Goal: Check status: Check status

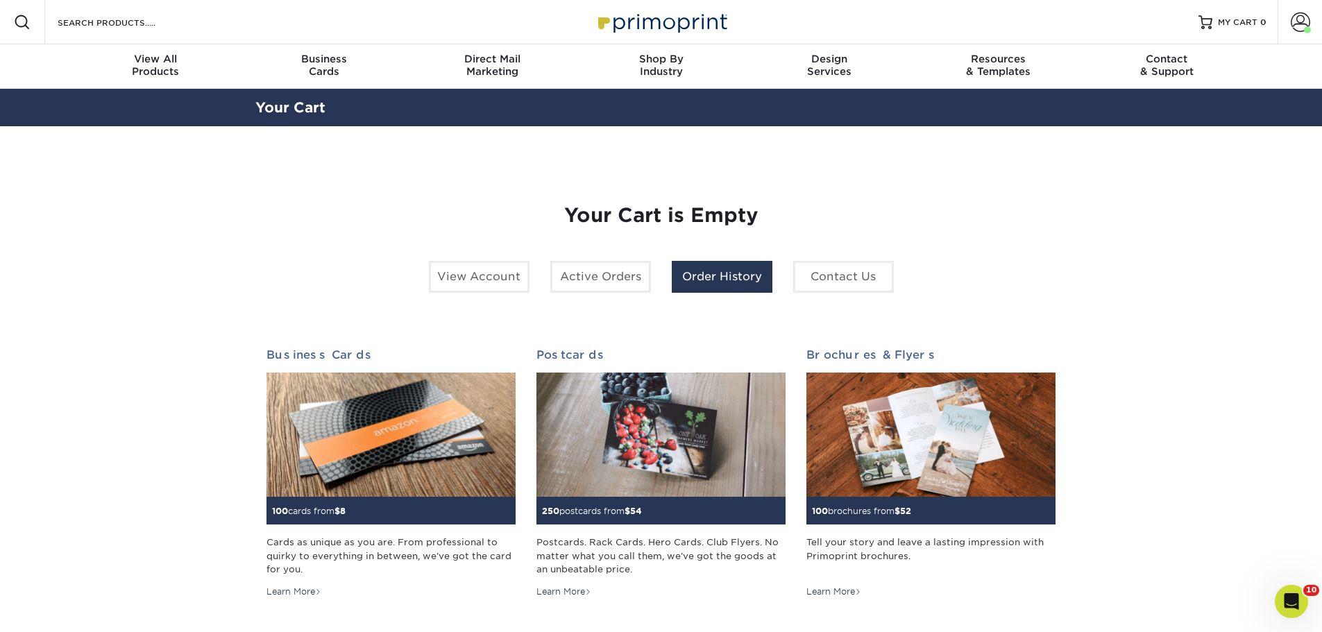
click at [733, 278] on link "Order History" at bounding box center [722, 277] width 101 height 32
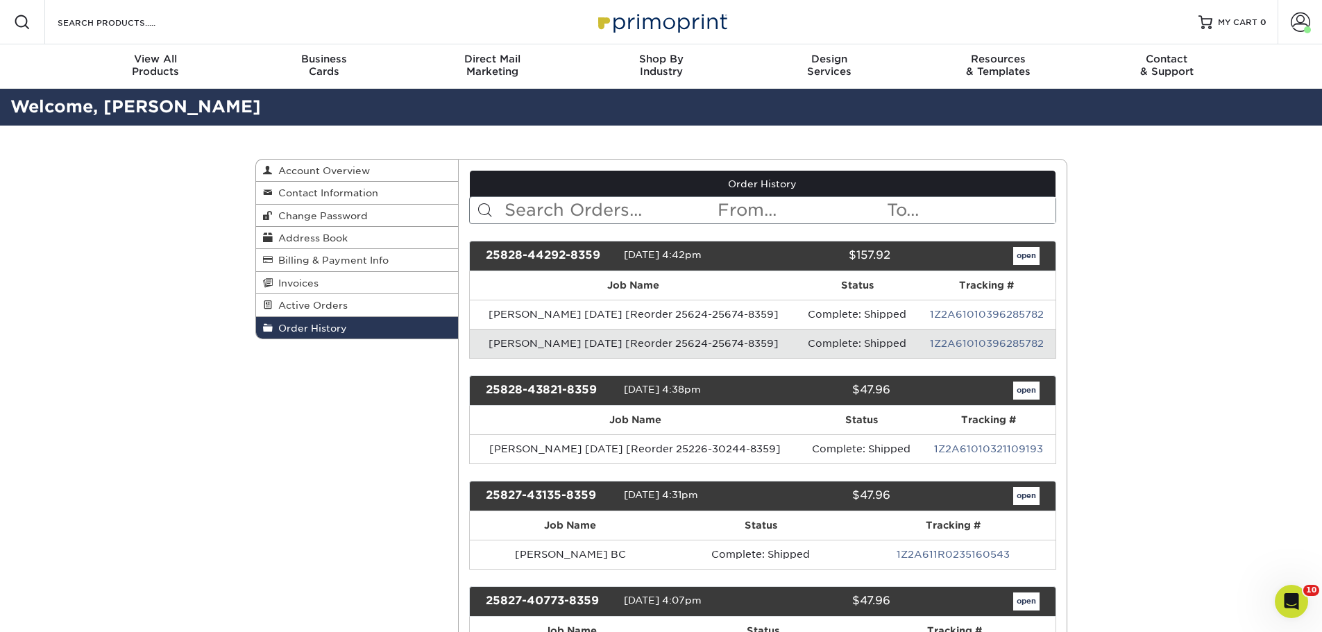
click at [676, 204] on input "text" at bounding box center [609, 210] width 213 height 26
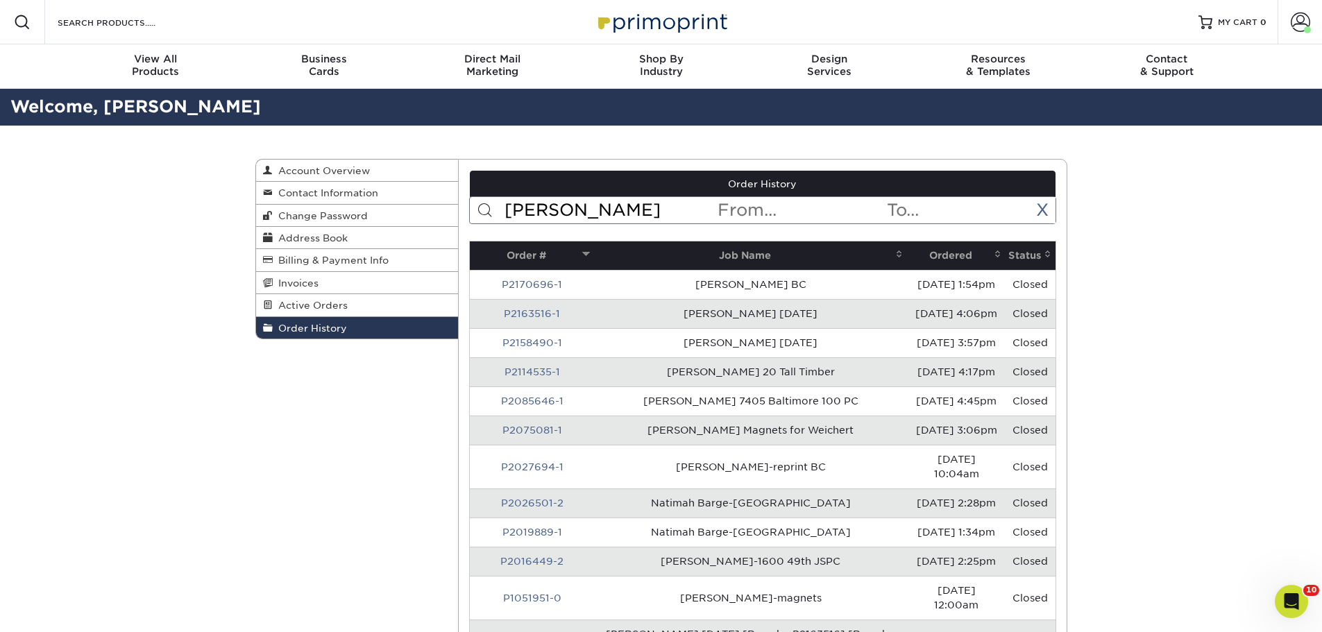
type input "tim"
click at [924, 256] on th "Ordered" at bounding box center [956, 255] width 99 height 28
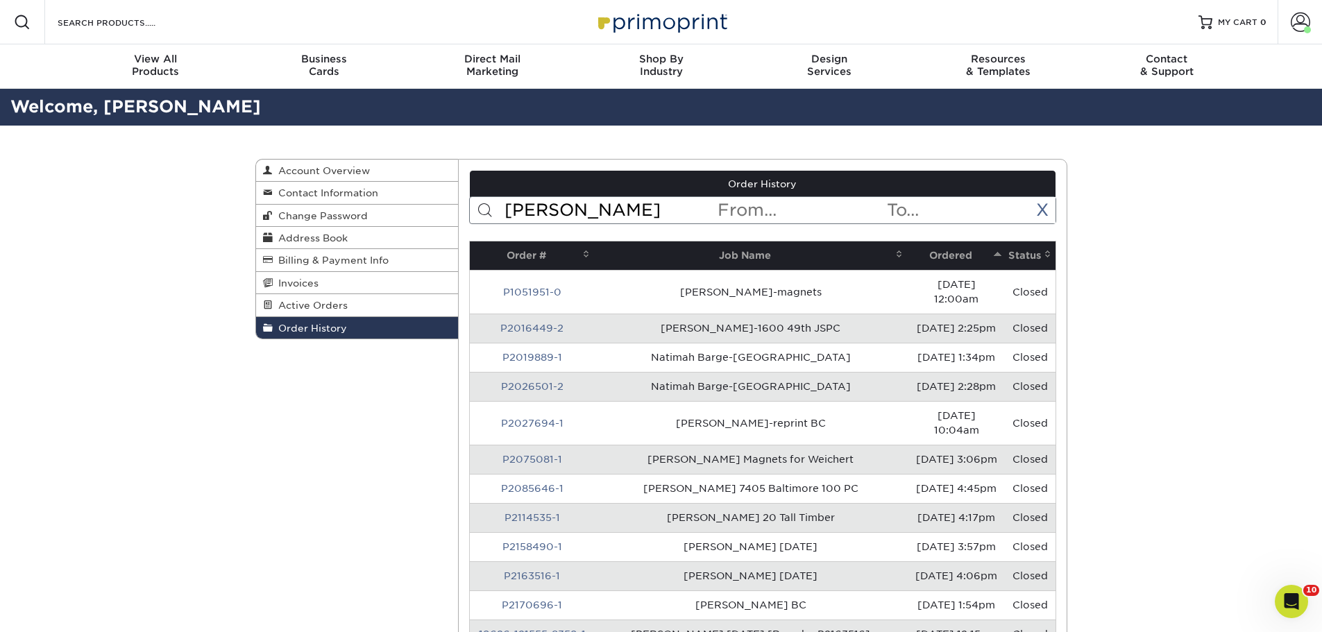
click at [924, 256] on th "Ordered" at bounding box center [956, 255] width 99 height 28
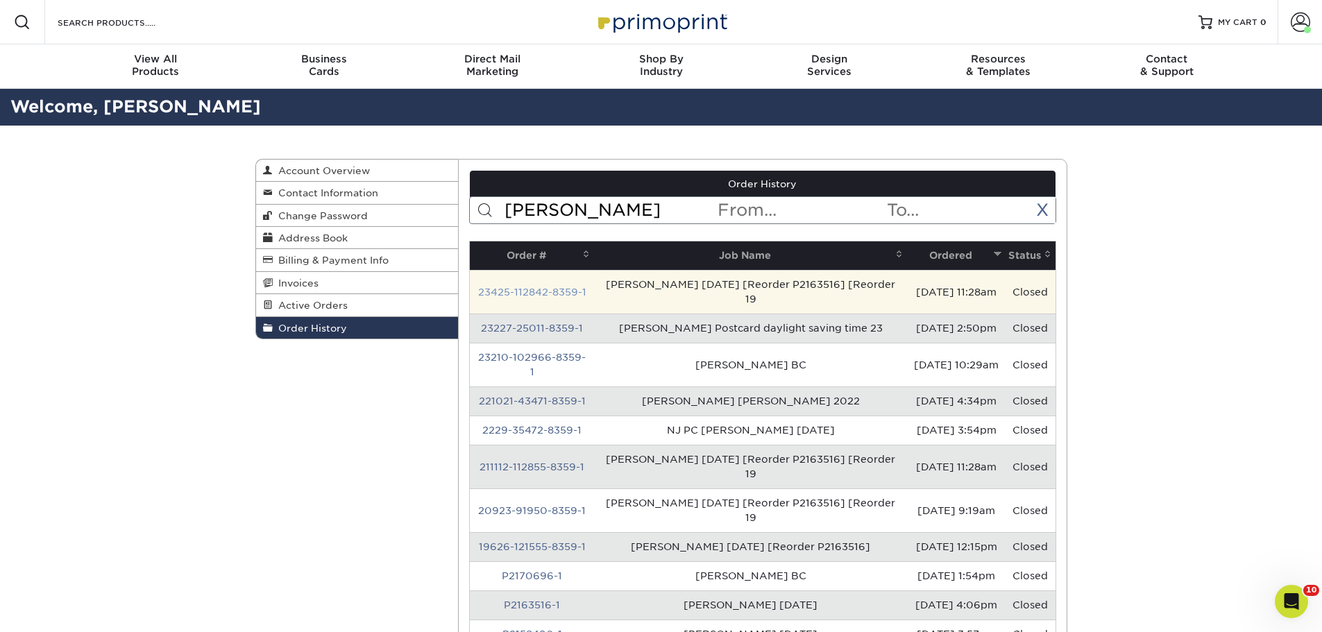
click at [552, 287] on link "23425-112842-8359-1" at bounding box center [532, 292] width 108 height 11
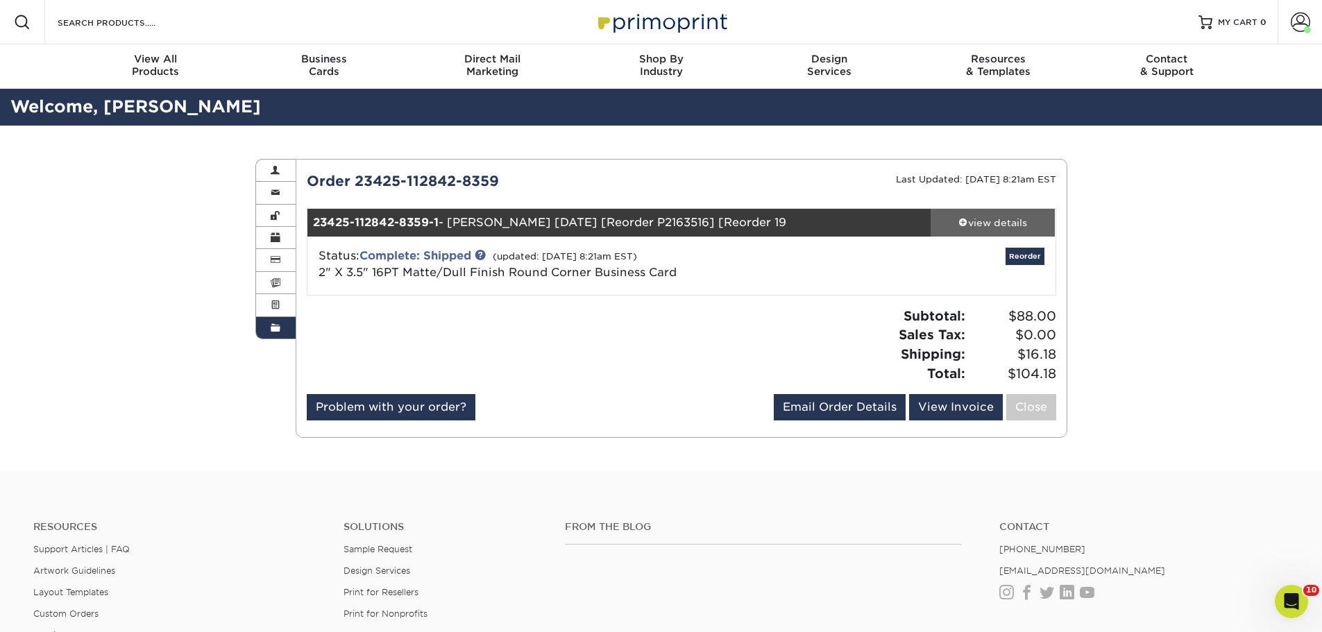
click at [995, 218] on div "view details" at bounding box center [993, 223] width 125 height 14
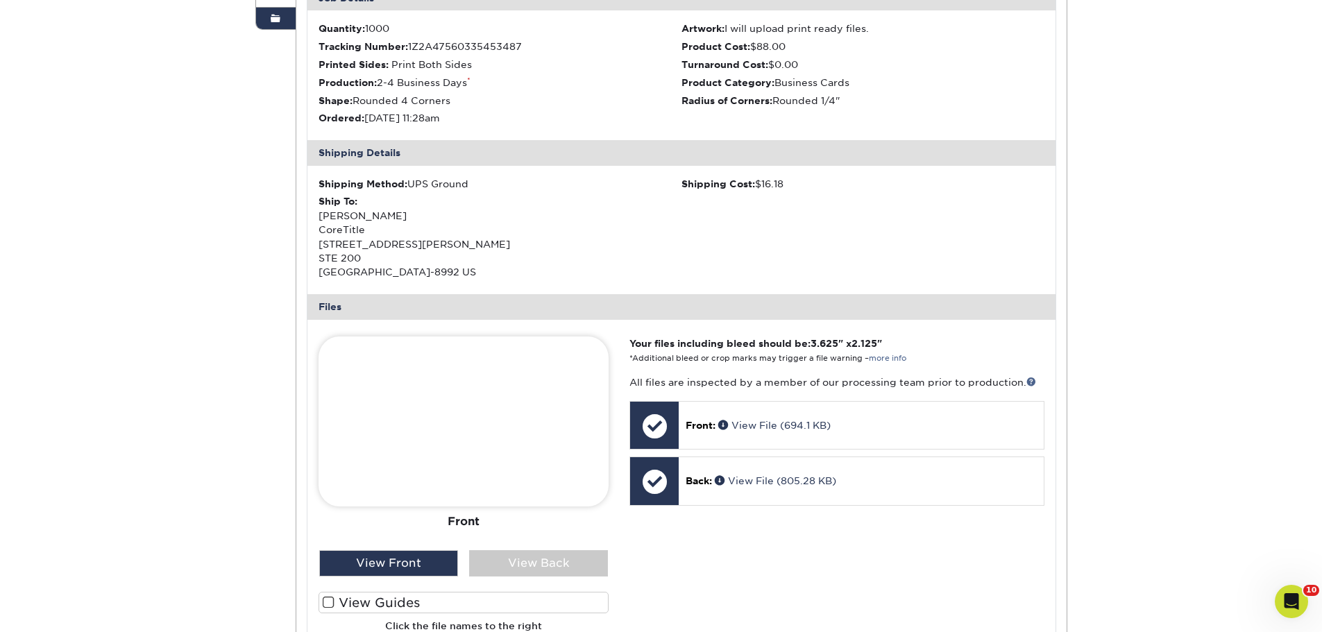
scroll to position [278, 0]
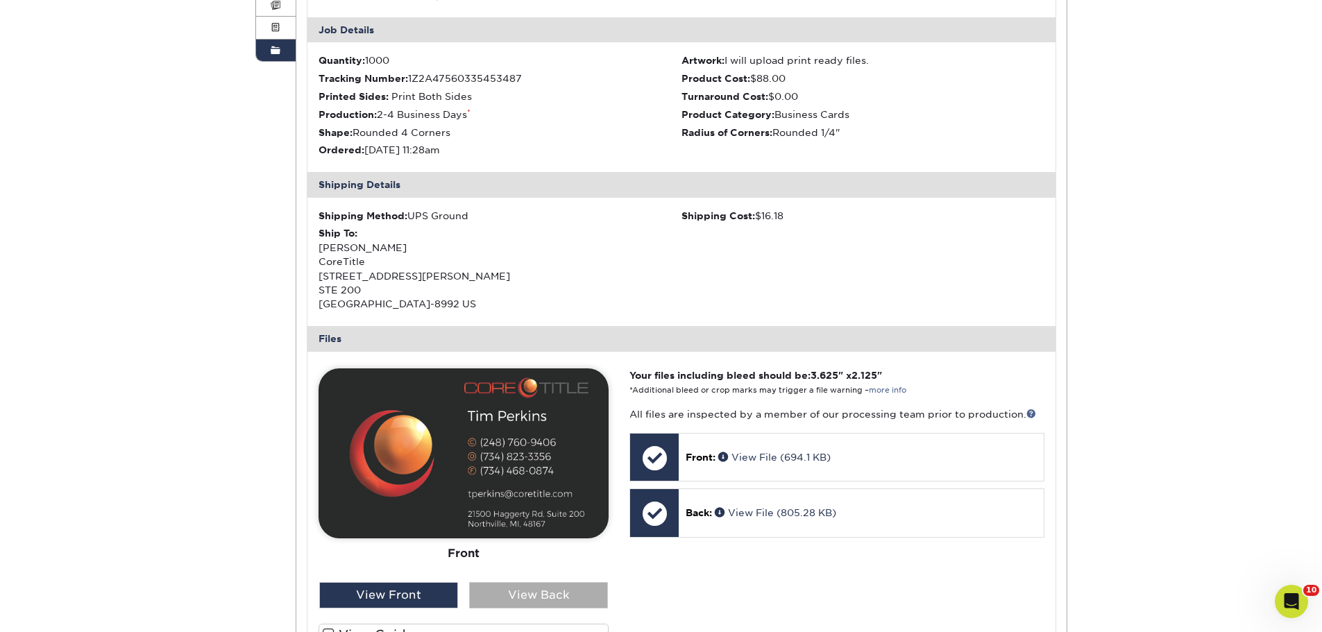
click at [538, 597] on div "View Back" at bounding box center [538, 595] width 139 height 26
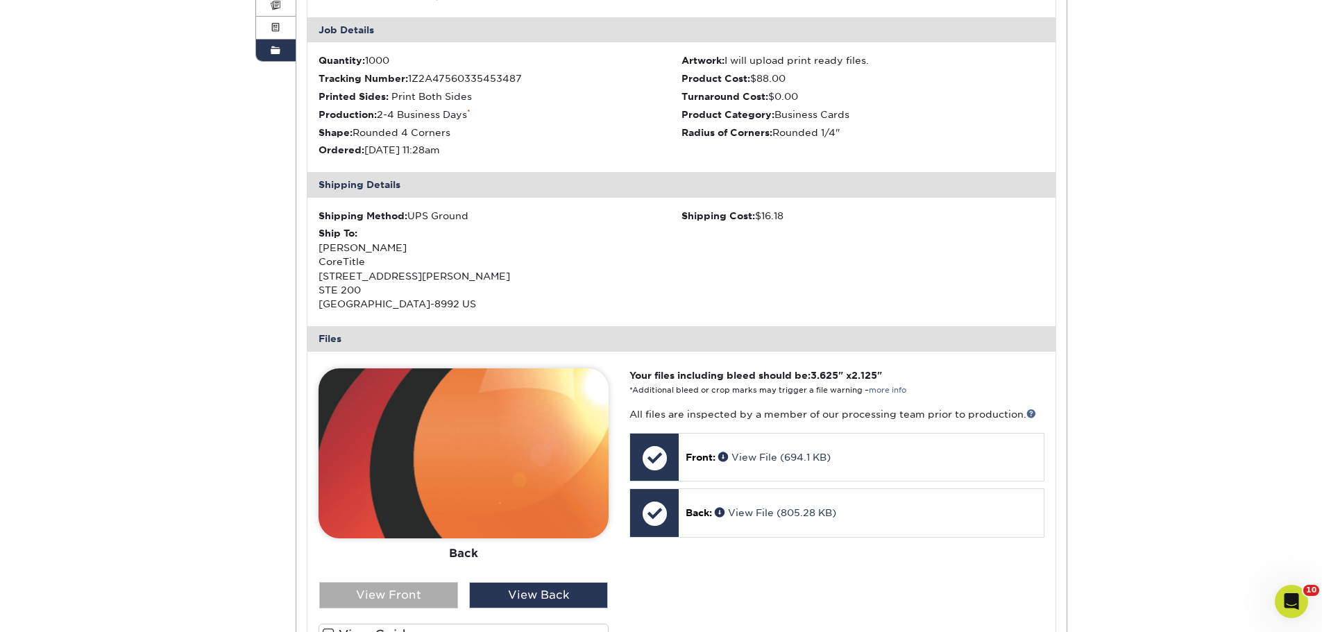
click at [420, 591] on div "View Front" at bounding box center [388, 595] width 139 height 26
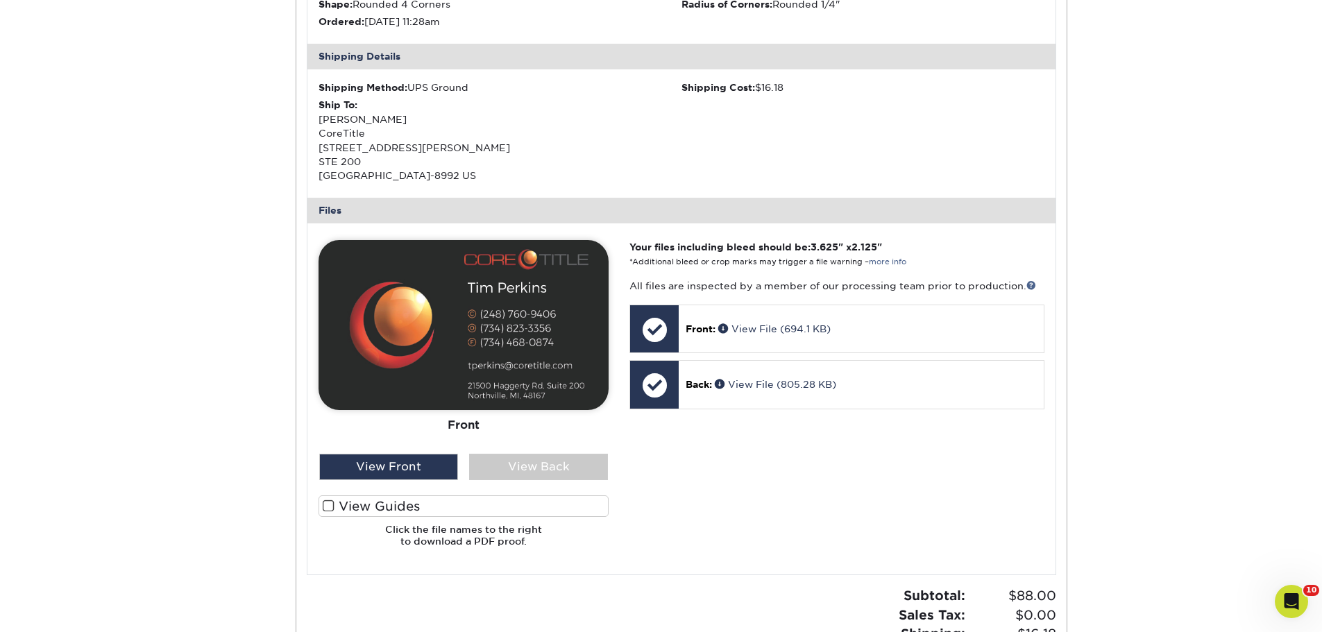
scroll to position [416, 0]
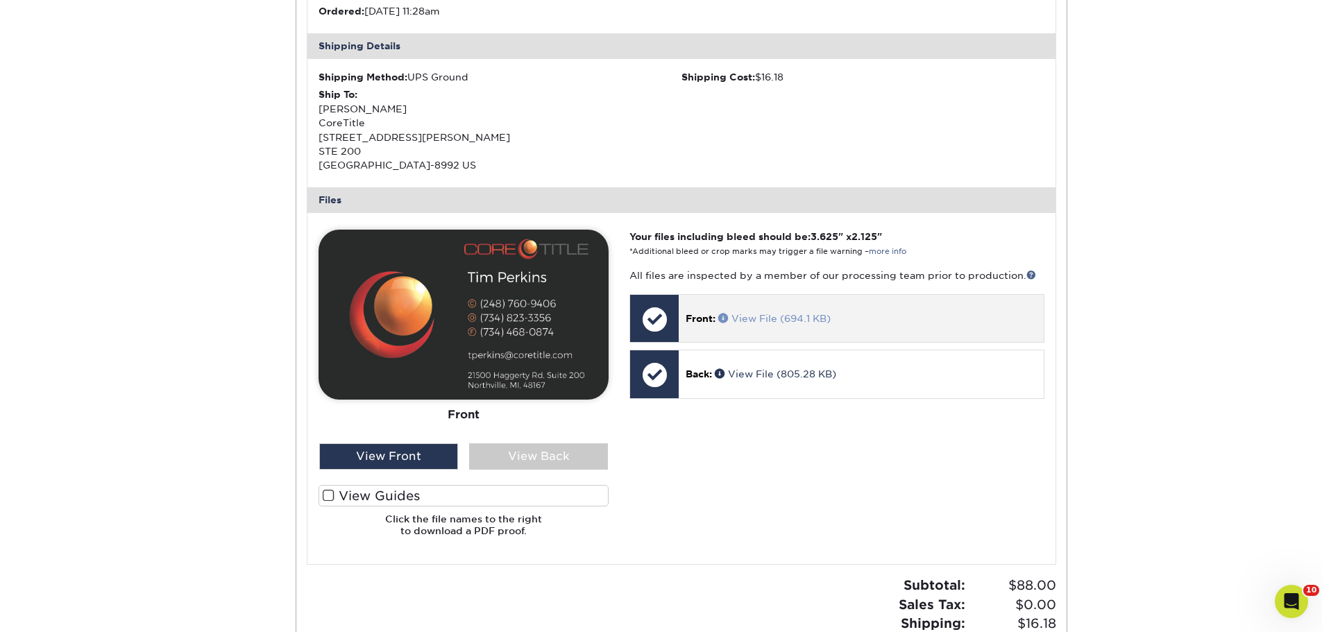
click at [760, 323] on link "View File (694.1 KB)" at bounding box center [774, 318] width 112 height 11
